Goal: Transaction & Acquisition: Purchase product/service

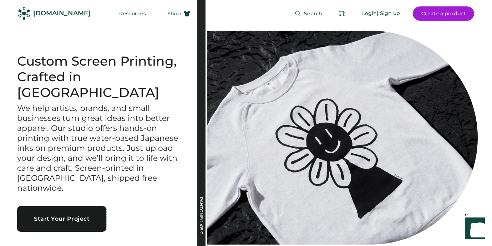
click at [58, 209] on button "Start Your Project" at bounding box center [61, 219] width 89 height 26
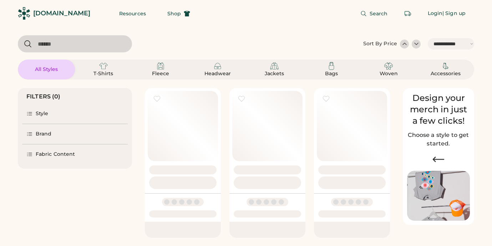
select select "*****"
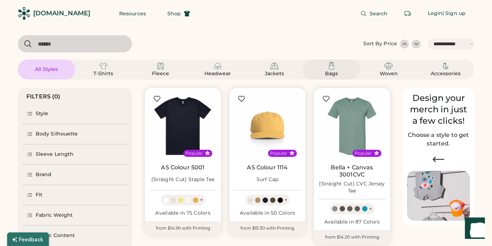
click at [332, 69] on img at bounding box center [331, 66] width 9 height 9
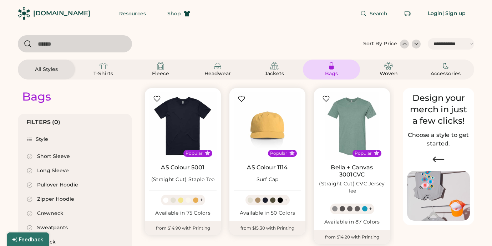
select select "*"
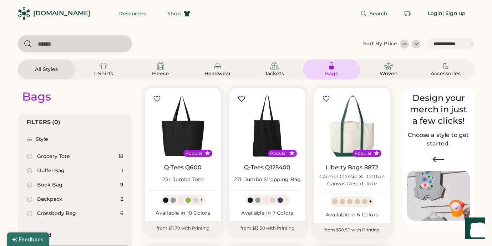
scroll to position [64, 0]
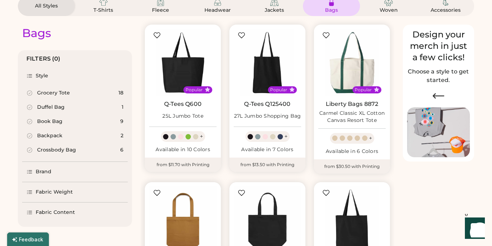
select select "*****"
select select "*"
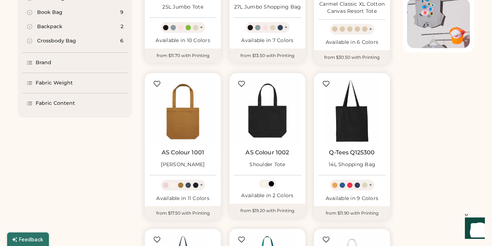
scroll to position [176, 0]
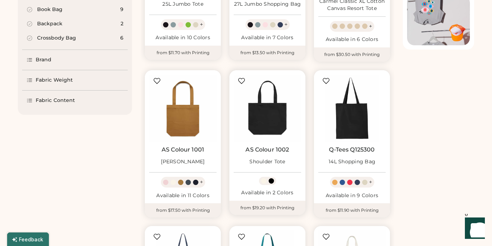
click at [270, 183] on div at bounding box center [271, 180] width 5 height 5
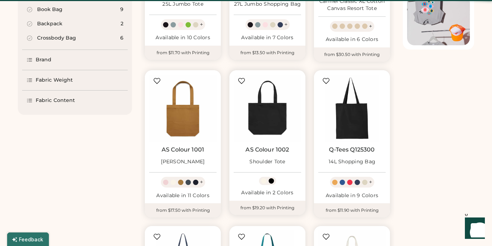
click at [264, 181] on div at bounding box center [263, 180] width 5 height 5
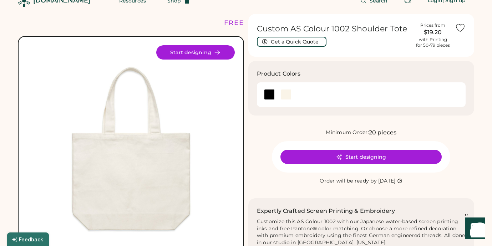
scroll to position [4, 0]
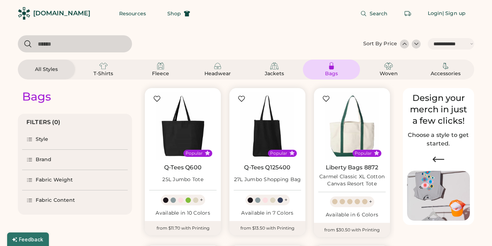
select select "*****"
select select "*"
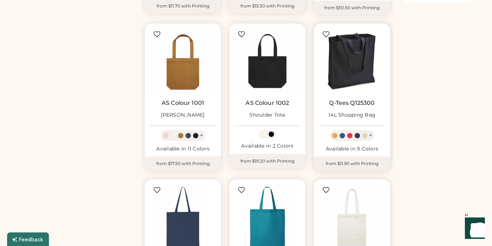
scroll to position [219, 0]
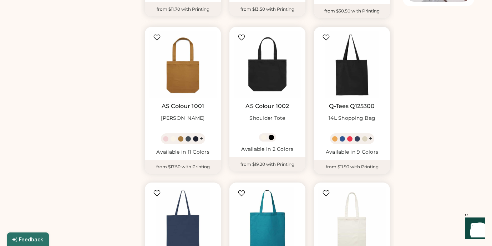
click at [364, 140] on div at bounding box center [364, 138] width 5 height 5
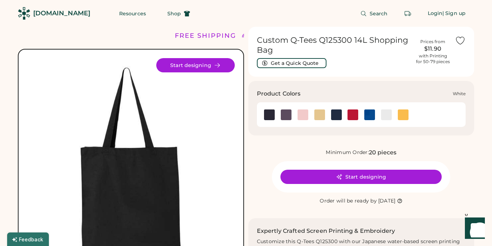
click at [386, 116] on img at bounding box center [386, 115] width 11 height 11
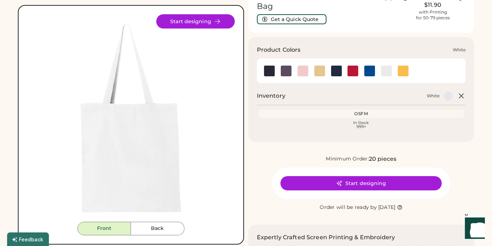
scroll to position [52, 0]
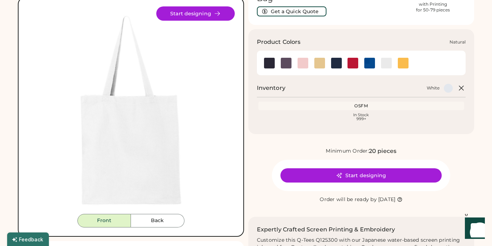
click at [317, 61] on img at bounding box center [319, 63] width 11 height 11
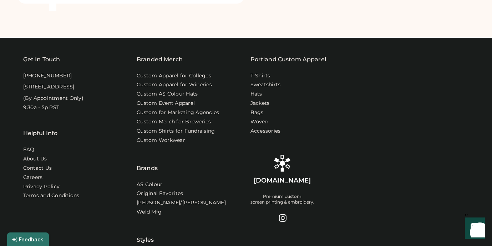
scroll to position [444, 0]
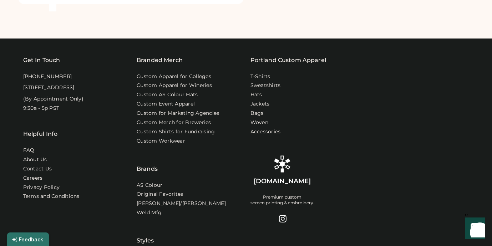
click at [477, 228] on icon "Show" at bounding box center [475, 227] width 8 height 9
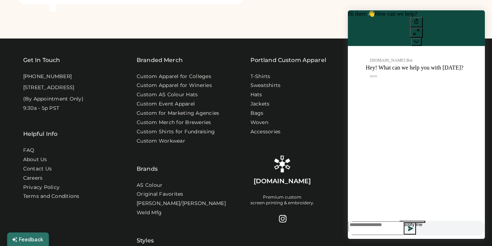
scroll to position [0, 0]
click at [370, 233] on div at bounding box center [416, 228] width 137 height 15
click at [364, 228] on textarea at bounding box center [376, 229] width 55 height 14
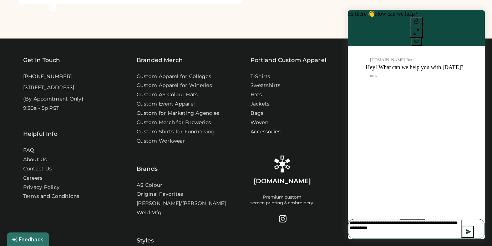
type textarea "**********"
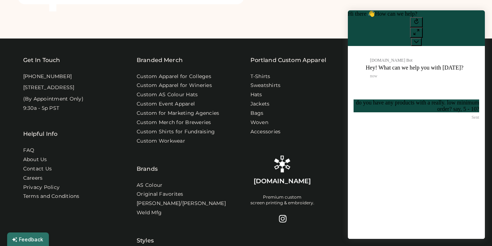
scroll to position [0, 0]
